Goal: Feedback & Contribution: Leave review/rating

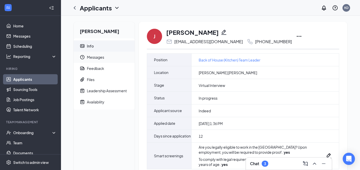
click at [100, 58] on span "Messages" at bounding box center [109, 57] width 44 height 11
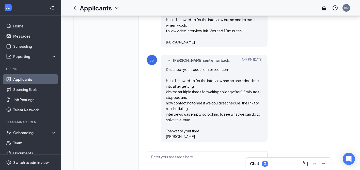
scroll to position [281, 0]
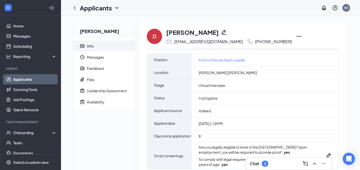
click at [255, 164] on h3 "Chat" at bounding box center [254, 164] width 9 height 6
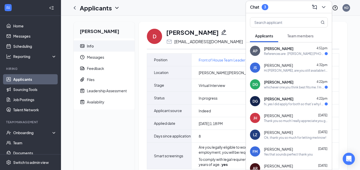
click at [294, 67] on div "Joshua Skinner 4:32pm" at bounding box center [296, 65] width 64 height 5
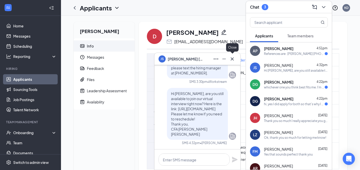
click at [232, 59] on icon "Cross" at bounding box center [231, 58] width 3 height 3
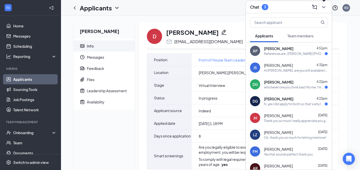
click at [325, 6] on icon "ChevronDown" at bounding box center [323, 7] width 6 height 6
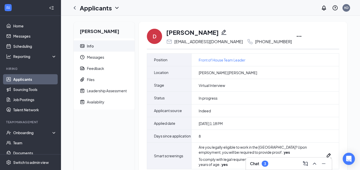
click at [296, 36] on icon "Ellipses" at bounding box center [299, 36] width 6 height 6
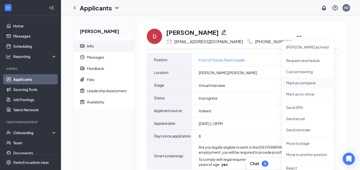
click at [292, 81] on p "Mark as complete" at bounding box center [308, 82] width 44 height 5
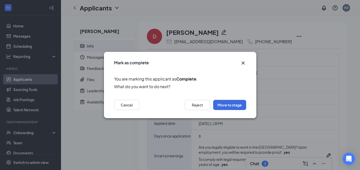
click at [244, 62] on icon "Cross" at bounding box center [243, 63] width 6 height 6
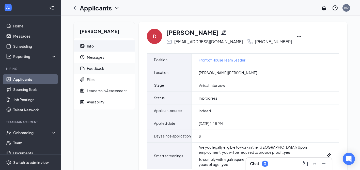
click at [97, 69] on div "Feedback" at bounding box center [95, 68] width 17 height 5
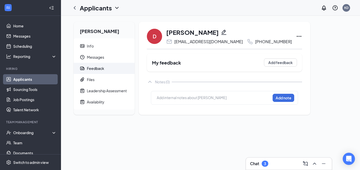
click at [175, 94] on div "Add internal notes about DAHLILAH GONZALES Add note" at bounding box center [224, 98] width 147 height 14
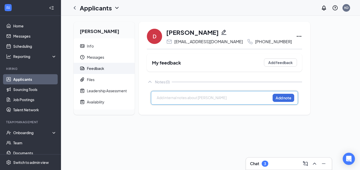
click at [172, 100] on div at bounding box center [213, 97] width 113 height 5
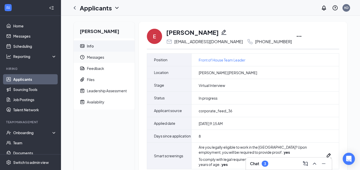
click at [94, 60] on span "Messages" at bounding box center [109, 57] width 44 height 11
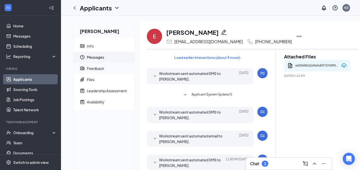
click at [92, 69] on div "Feedback" at bounding box center [95, 68] width 17 height 5
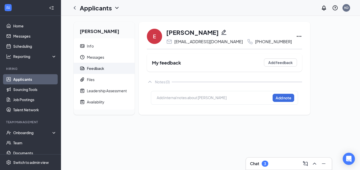
click at [171, 95] on div at bounding box center [213, 97] width 113 height 5
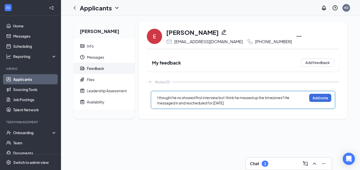
click at [220, 98] on span "I thought he no showed first interview but I think he messed up the timezones? …" at bounding box center [223, 100] width 133 height 10
click at [210, 103] on span "I thought he no showed first interview because I waited 10 mins but I think he …" at bounding box center [231, 100] width 149 height 10
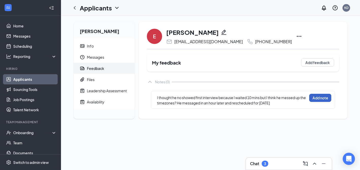
click at [317, 99] on button "Add note" at bounding box center [320, 98] width 22 height 8
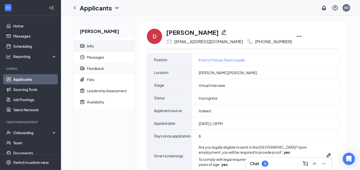
click at [97, 68] on div "Feedback" at bounding box center [95, 68] width 17 height 5
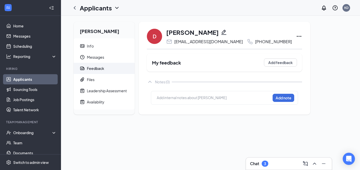
click at [183, 97] on div at bounding box center [213, 97] width 113 height 5
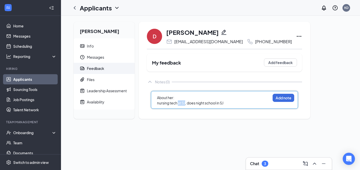
drag, startPoint x: 186, startPoint y: 103, endPoint x: 179, endPoint y: 103, distance: 6.9
click at [179, 103] on span "nursing tech at SJ, does night school in SJ" at bounding box center [190, 102] width 66 height 5
click at [277, 103] on div "nursing tech in SJ (too far of a commute with also doing night school in SJ" at bounding box center [217, 102] width 120 height 5
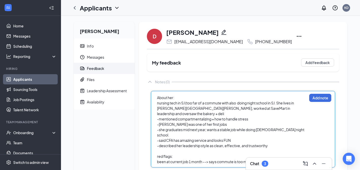
click at [294, 103] on span "nursing tech in SJ (too far of a commute with also doing night school in SJ. Sh…" at bounding box center [225, 107] width 137 height 15
click at [260, 159] on div "been at current job 1 month --> says commute is too much" at bounding box center [232, 161] width 150 height 5
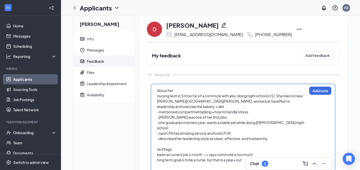
click at [272, 136] on div "-described her leadership style as clean, effective, and trustworthy" at bounding box center [232, 138] width 150 height 5
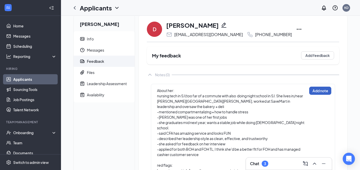
click at [319, 87] on button "Add note" at bounding box center [320, 91] width 22 height 8
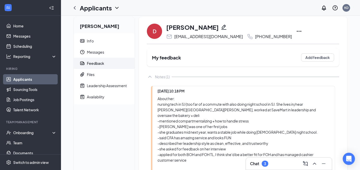
scroll to position [5, 0]
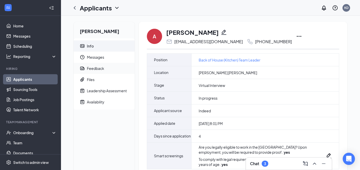
click at [97, 69] on div "Feedback" at bounding box center [95, 68] width 17 height 5
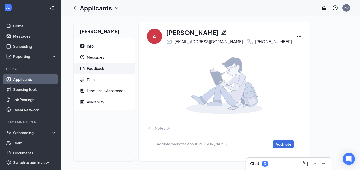
click at [163, 148] on div at bounding box center [214, 144] width 114 height 7
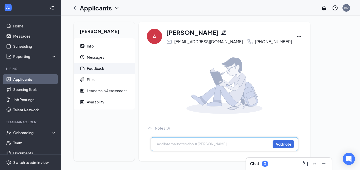
click at [161, 144] on div at bounding box center [213, 143] width 113 height 5
click at [190, 145] on span "He really grew on me, going to provide feedback in order" at bounding box center [204, 143] width 94 height 5
drag, startPoint x: 192, startPoint y: 145, endPoint x: 254, endPoint y: 145, distance: 61.9
click at [254, 145] on div "He really grew on me, going to provide feedback in order" at bounding box center [214, 144] width 114 height 7
drag, startPoint x: 253, startPoint y: 144, endPoint x: 193, endPoint y: 145, distance: 60.4
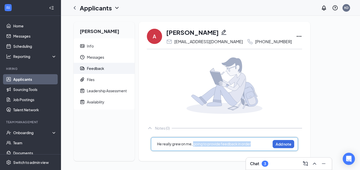
click at [193, 145] on div "He really grew on me, going to provide feedback in order" at bounding box center [213, 143] width 113 height 5
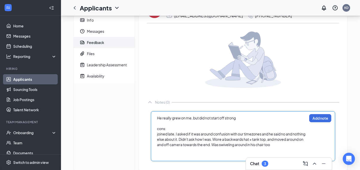
scroll to position [37, 0]
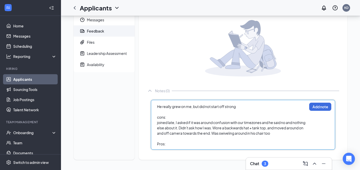
click at [158, 116] on span "cons:" at bounding box center [161, 117] width 9 height 5
click at [172, 147] on div "He really grew on me, but did not start off strong Cons: joined late, I asked i…" at bounding box center [243, 125] width 184 height 50
click at [170, 144] on div "Pros:" at bounding box center [232, 143] width 150 height 5
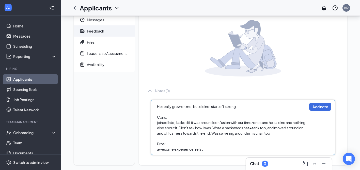
click at [168, 146] on div "He really grew on me, but did not start off strong Cons: joined late, I asked i…" at bounding box center [232, 128] width 150 height 48
click at [207, 150] on div "awesome experience, relat" at bounding box center [232, 148] width 150 height 5
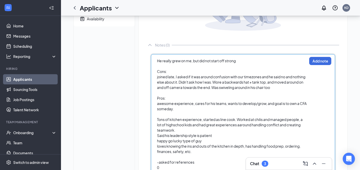
scroll to position [107, 0]
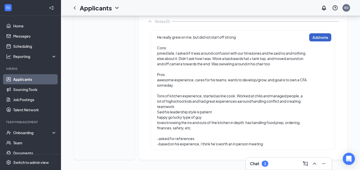
click at [321, 37] on button "Add note" at bounding box center [320, 37] width 22 height 8
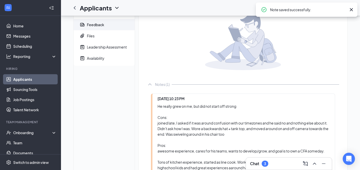
scroll to position [0, 0]
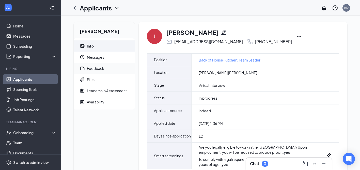
click at [92, 69] on div "Feedback" at bounding box center [95, 68] width 17 height 5
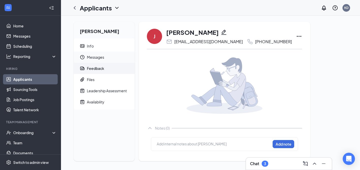
click at [107, 54] on span "Messages" at bounding box center [109, 57] width 44 height 11
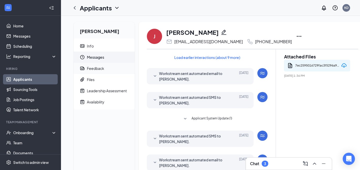
click at [99, 70] on div "Feedback" at bounding box center [95, 68] width 17 height 5
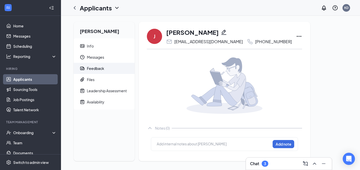
click at [162, 143] on div at bounding box center [213, 143] width 113 height 5
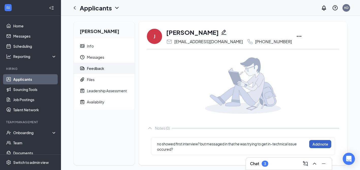
click at [316, 144] on button "Add note" at bounding box center [320, 144] width 22 height 8
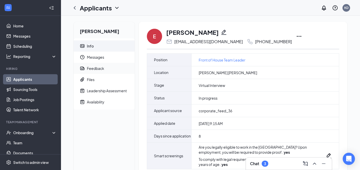
click at [100, 68] on div "Feedback" at bounding box center [95, 68] width 17 height 5
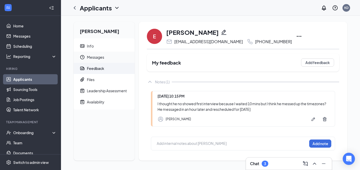
click at [104, 61] on span "Messages" at bounding box center [109, 57] width 44 height 11
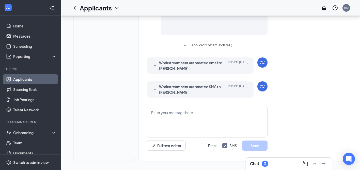
scroll to position [225, 0]
